Goal: Task Accomplishment & Management: Use online tool/utility

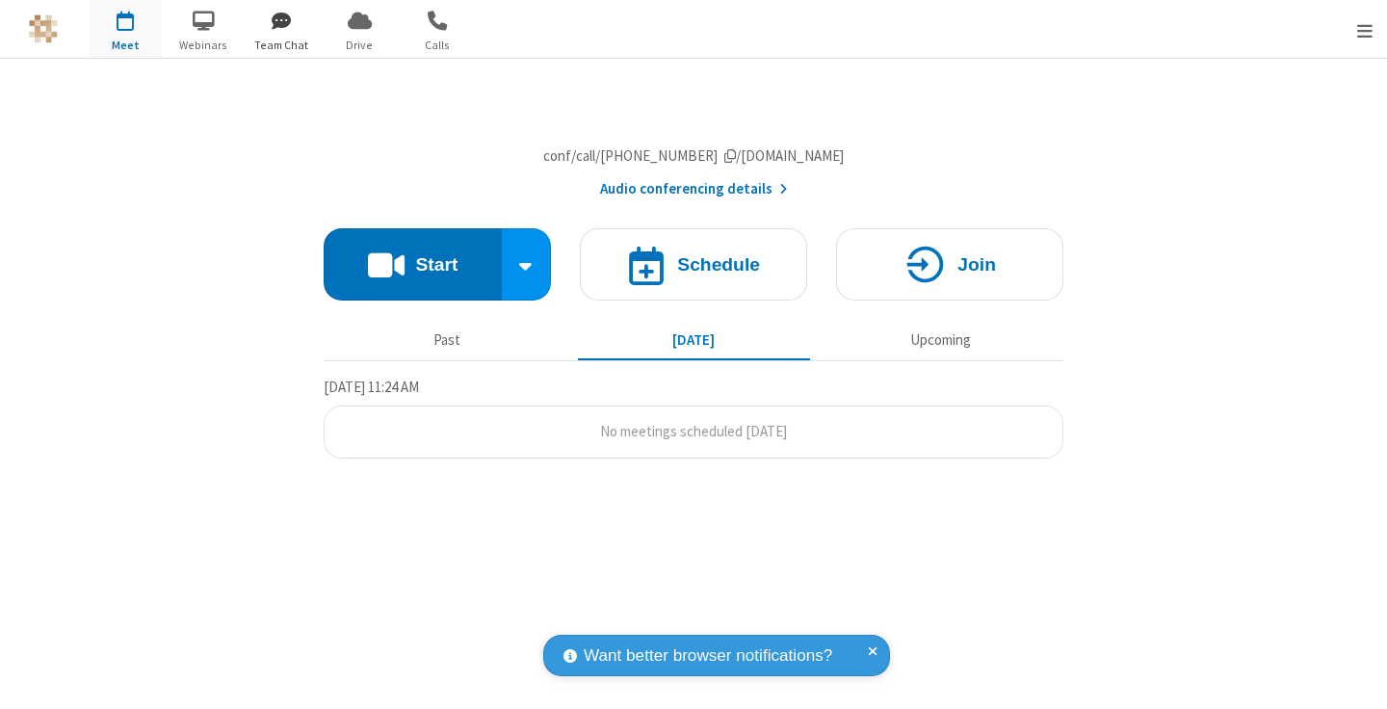
click at [281, 20] on span "button" at bounding box center [282, 20] width 72 height 33
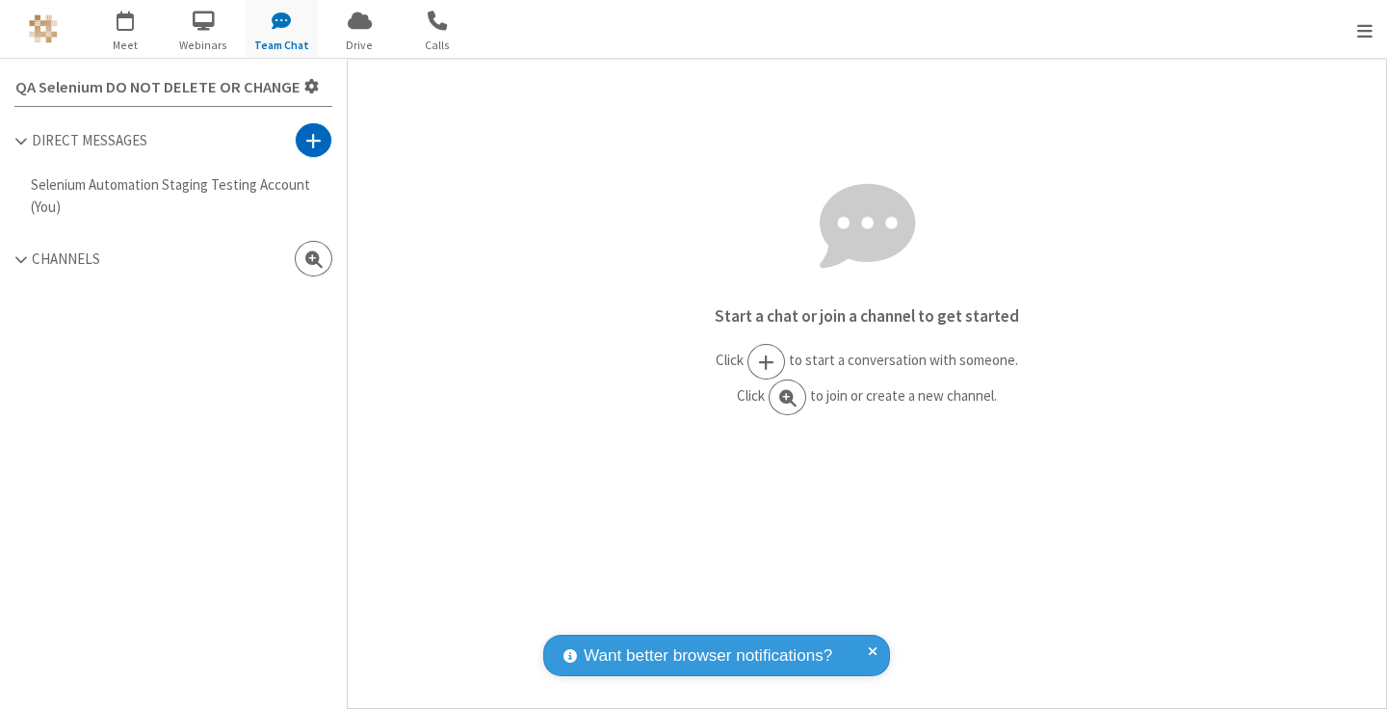
click at [313, 140] on span at bounding box center [313, 140] width 16 height 19
